Goal: Task Accomplishment & Management: Manage account settings

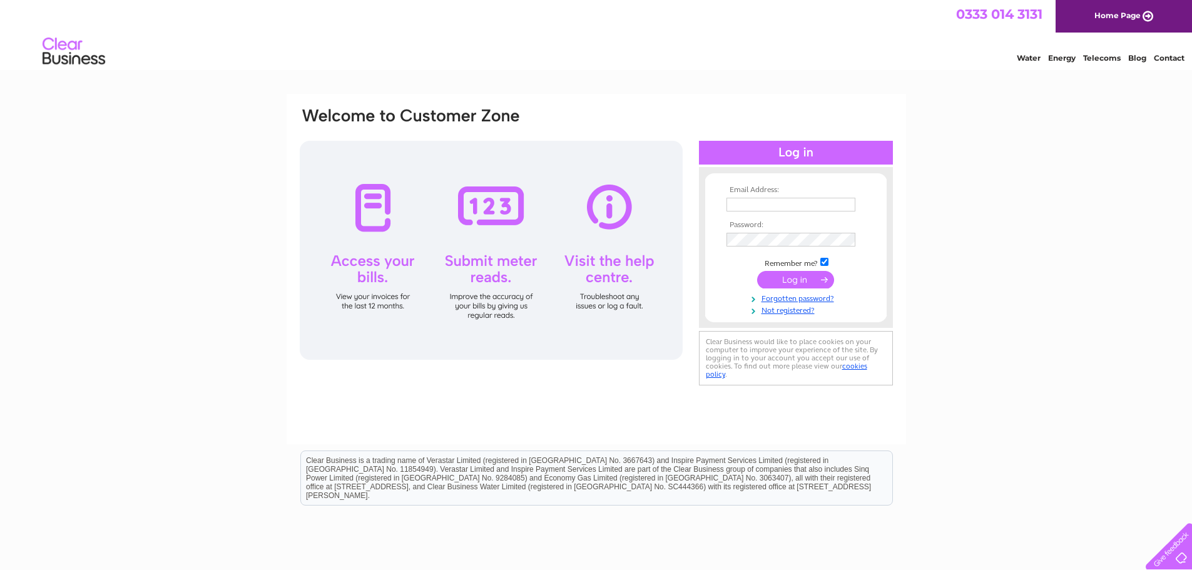
type input "[EMAIL_ADDRESS][DOMAIN_NAME]"
click at [800, 282] on input "submit" at bounding box center [795, 280] width 77 height 18
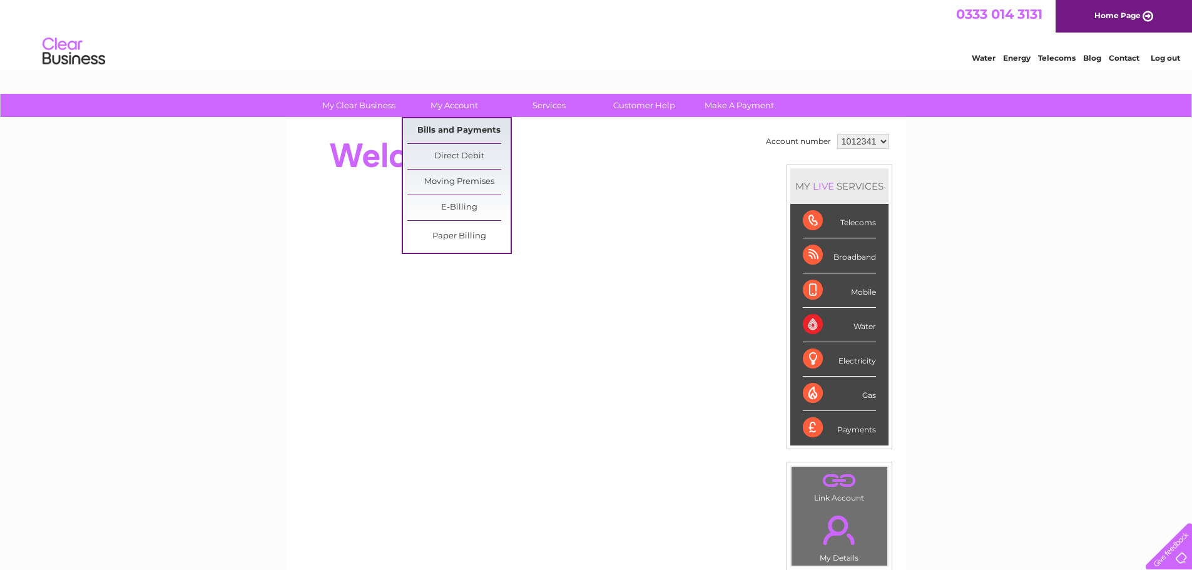
click at [459, 123] on link "Bills and Payments" at bounding box center [458, 130] width 103 height 25
click at [469, 134] on link "Bills and Payments" at bounding box center [458, 130] width 103 height 25
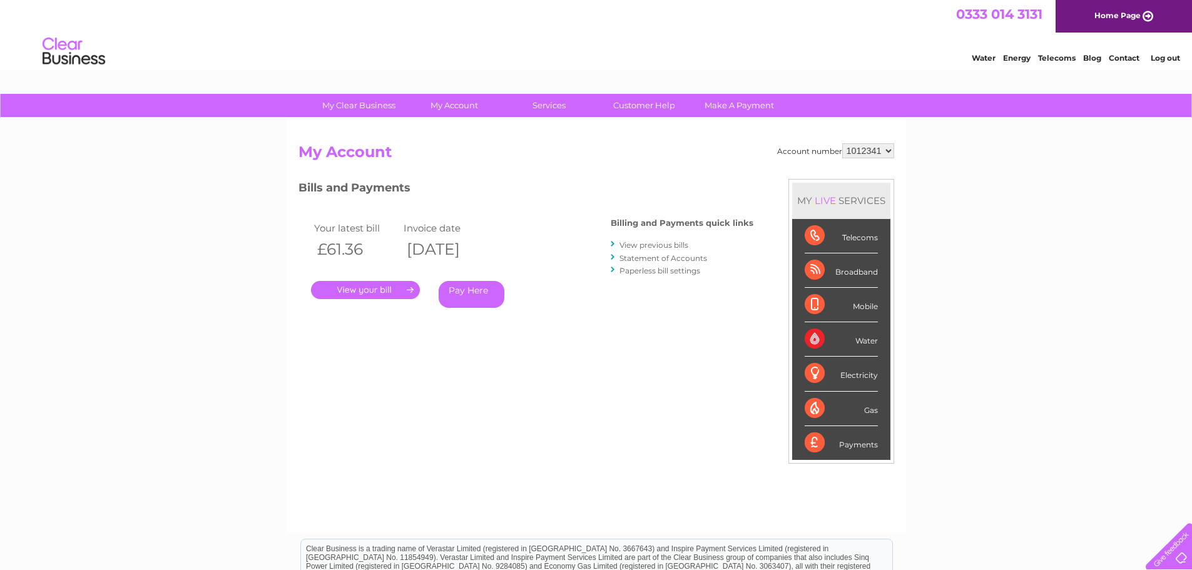
click at [412, 289] on link "." at bounding box center [365, 290] width 109 height 18
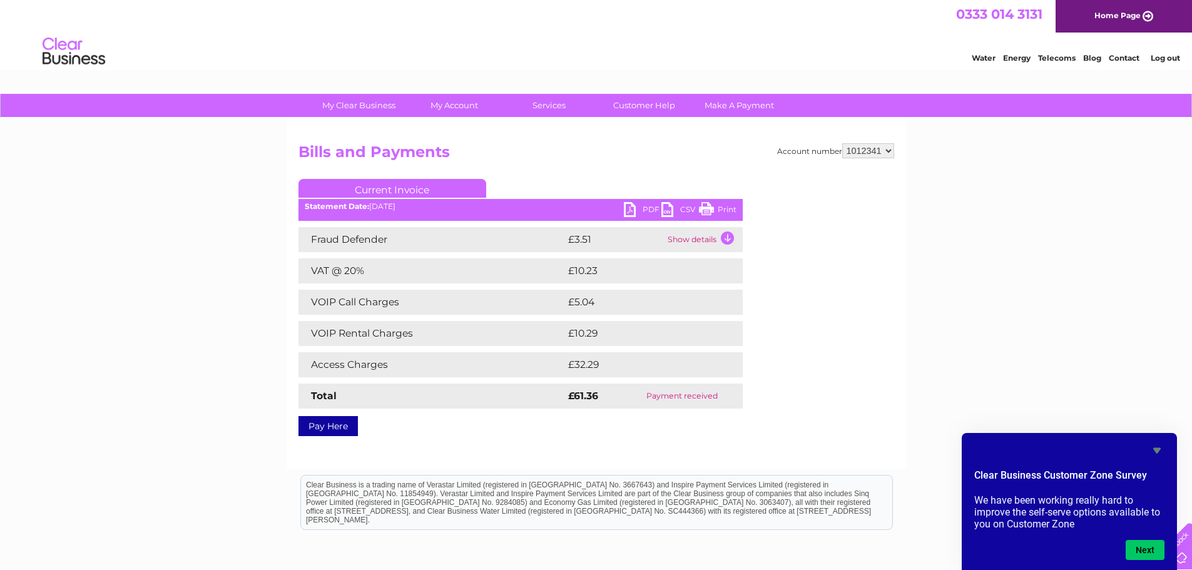
click at [653, 209] on link "PDF" at bounding box center [643, 211] width 38 height 18
